Goal: Obtain resource: Download file/media

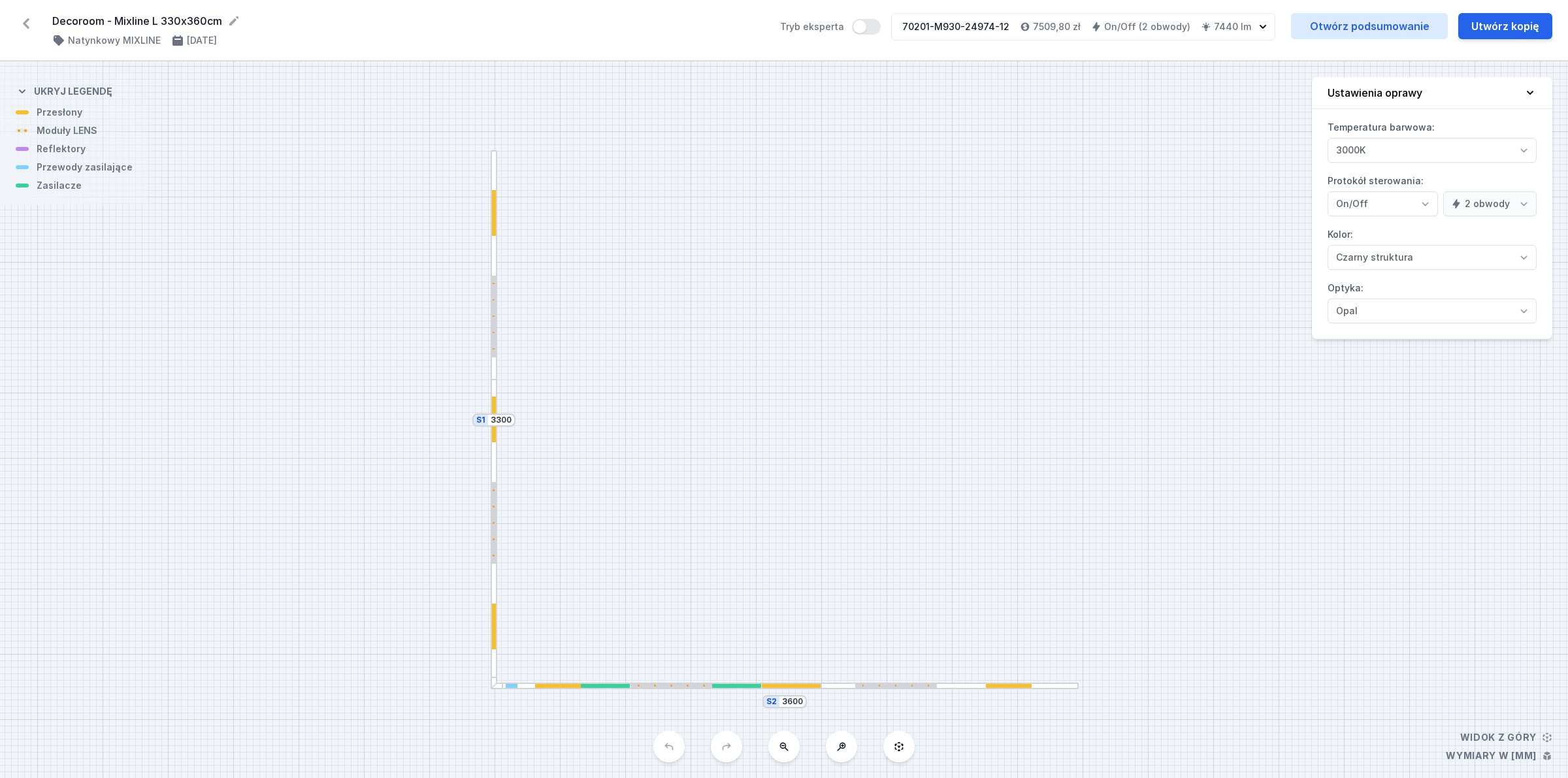
select select "true"
select select "2"
click at [24, 24] on icon at bounding box center [26, 23] width 7 height 11
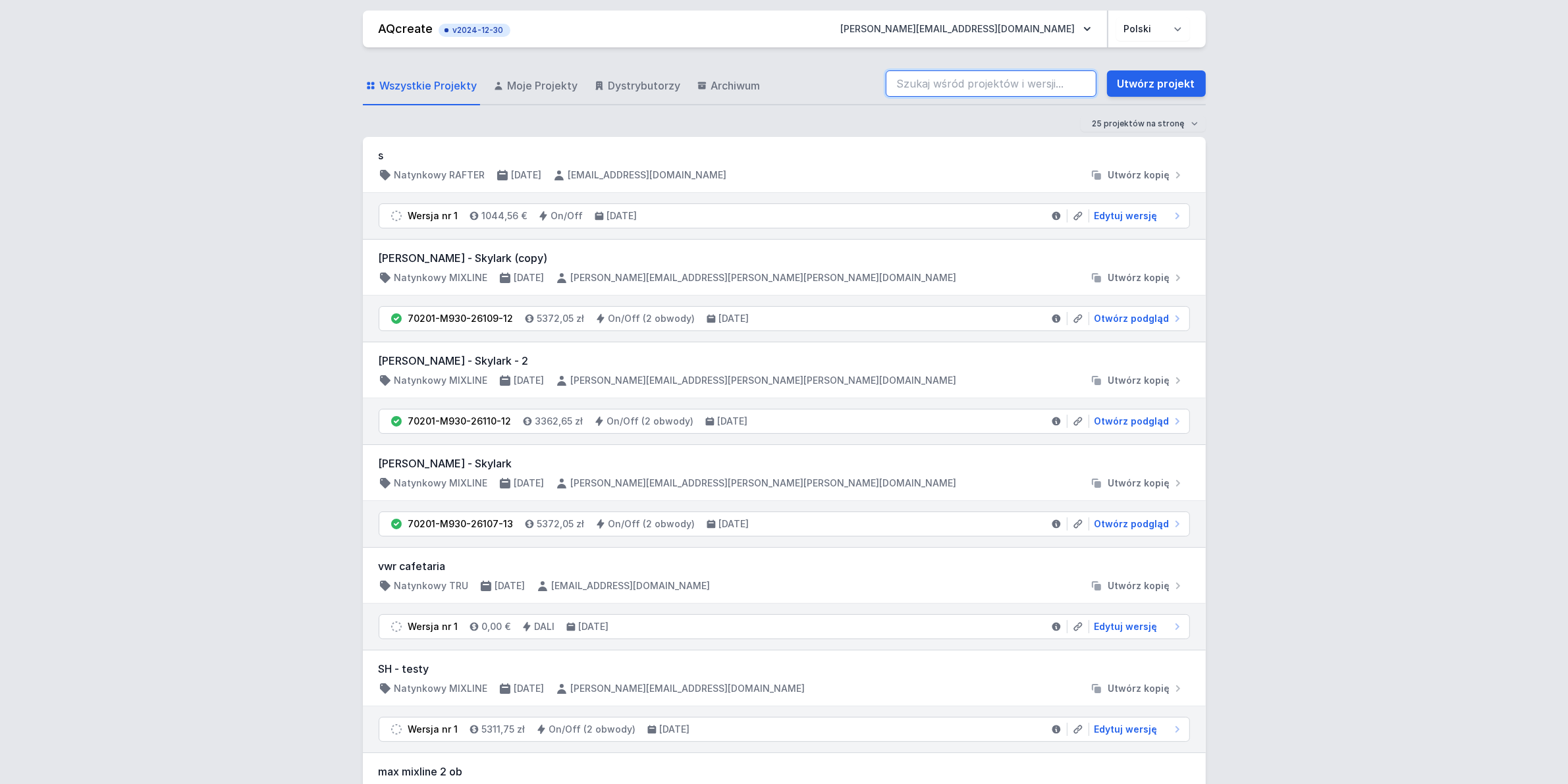
click at [1064, 78] on input "search" at bounding box center [991, 84] width 211 height 26
type input "70202-M930-26072-12"
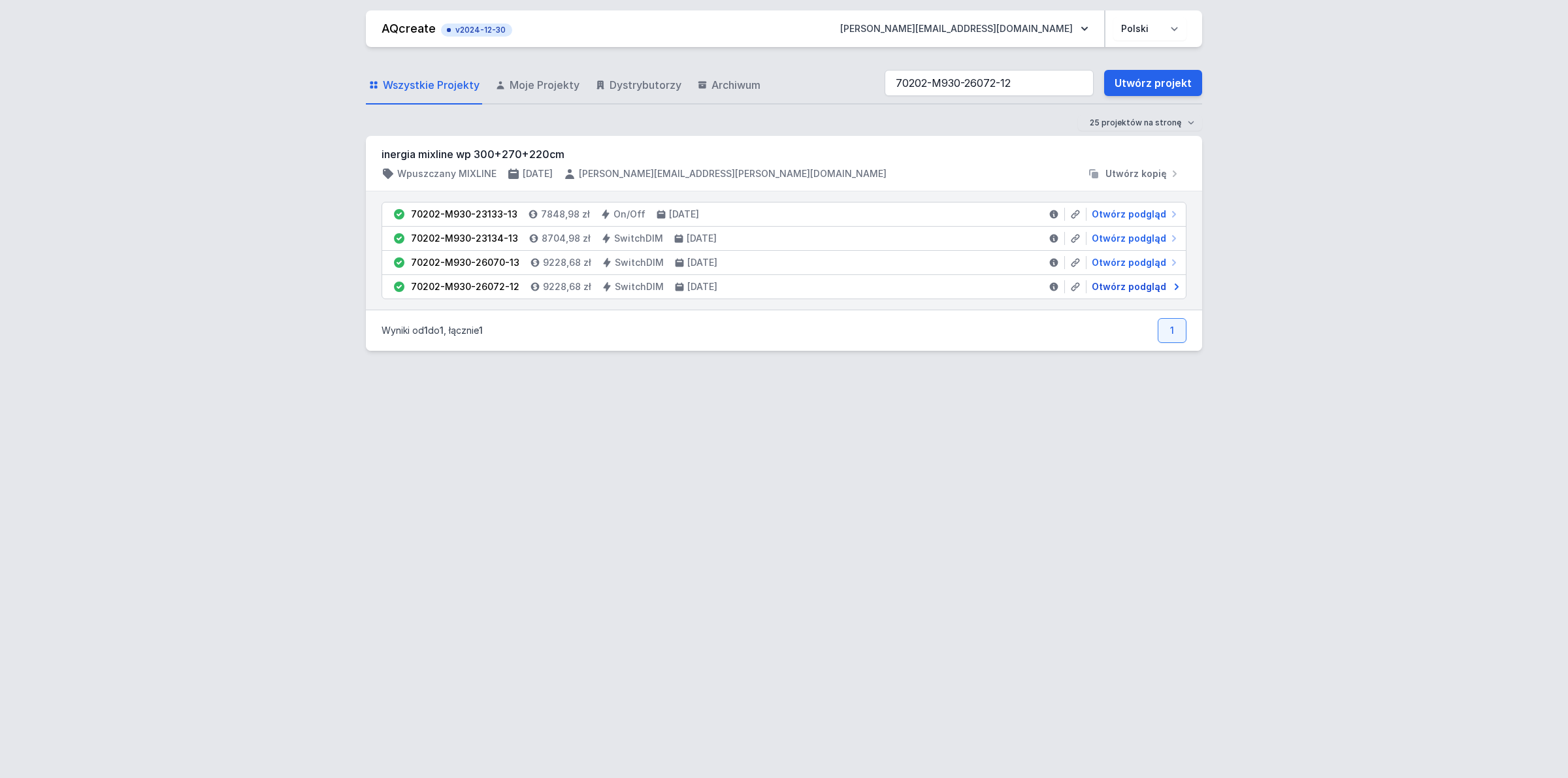
click at [1122, 289] on span "Otwórz podgląd" at bounding box center [1129, 287] width 75 height 13
select select "3000"
select select "3"
select select "2"
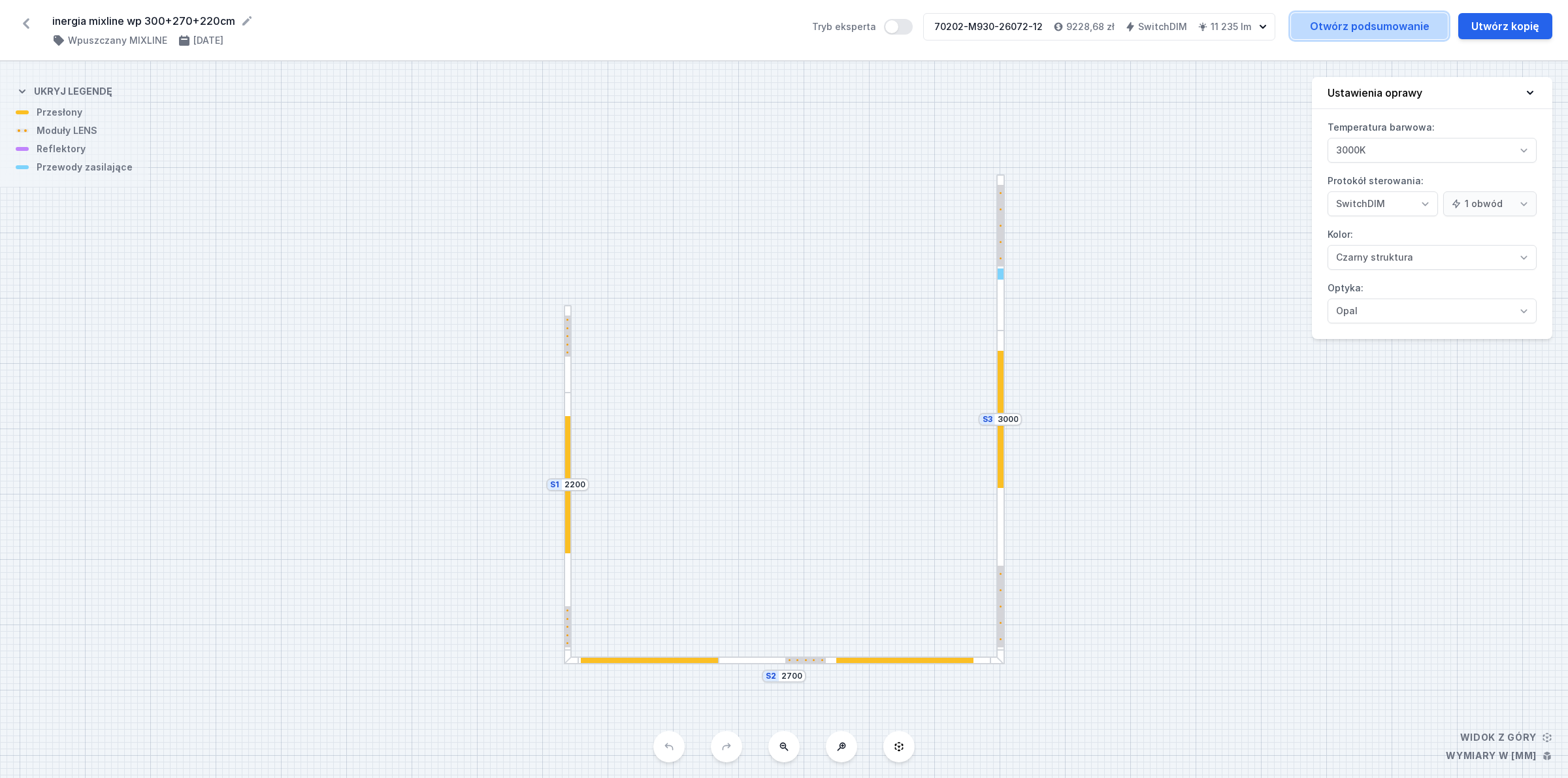
click at [1429, 28] on link "Otwórz podsumowanie" at bounding box center [1369, 26] width 157 height 26
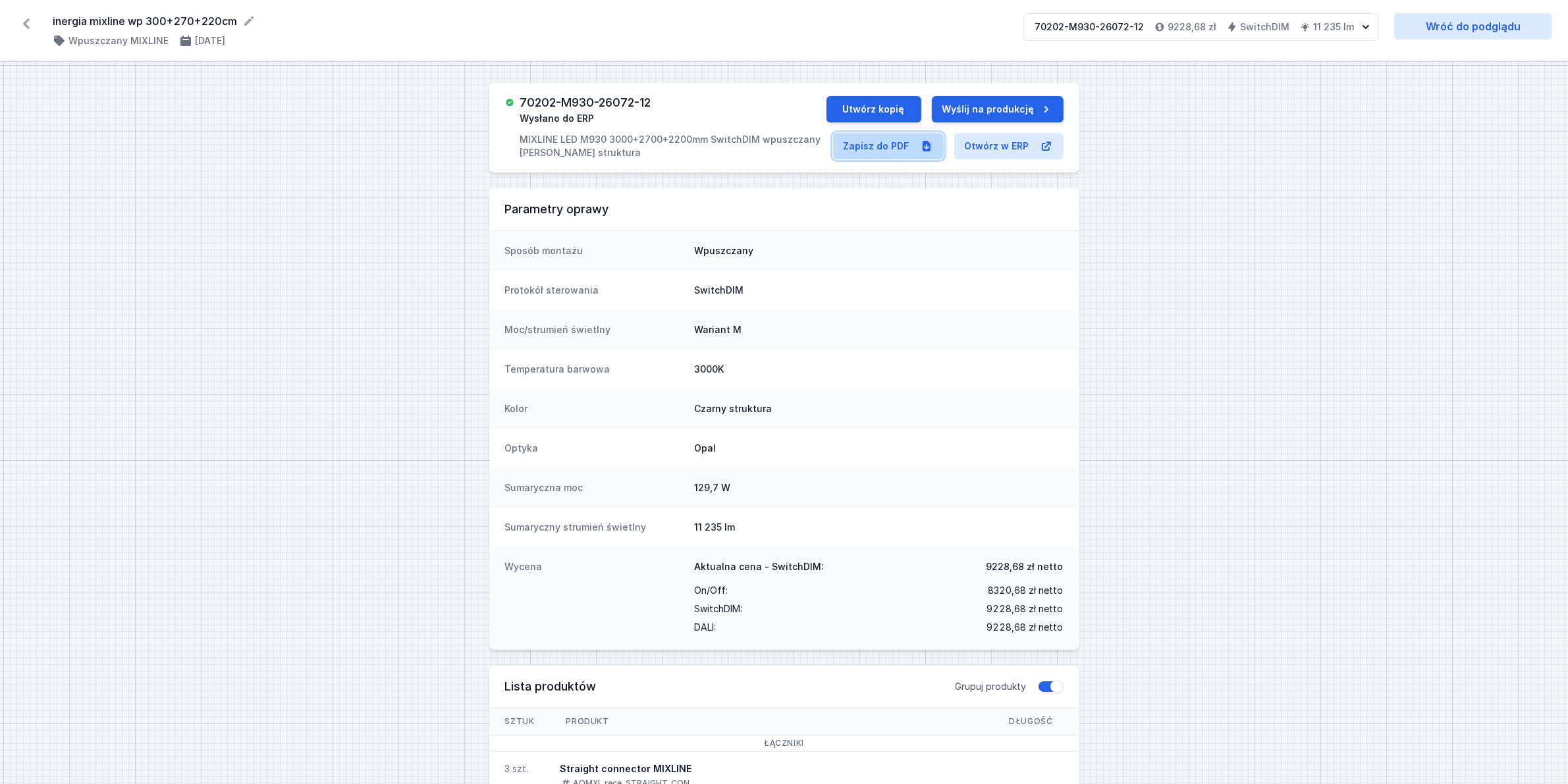
click at [879, 153] on link "Zapisz do PDF" at bounding box center [888, 147] width 111 height 26
